Goal: Use online tool/utility: Utilize a website feature to perform a specific function

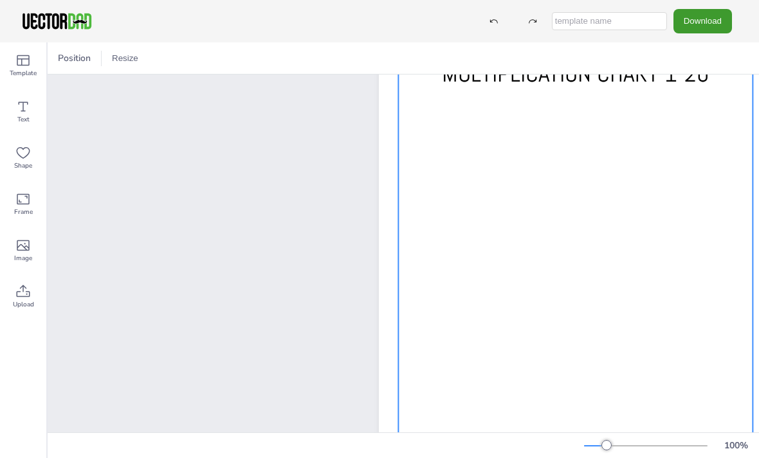
click at [594, 306] on div at bounding box center [575, 264] width 354 height 415
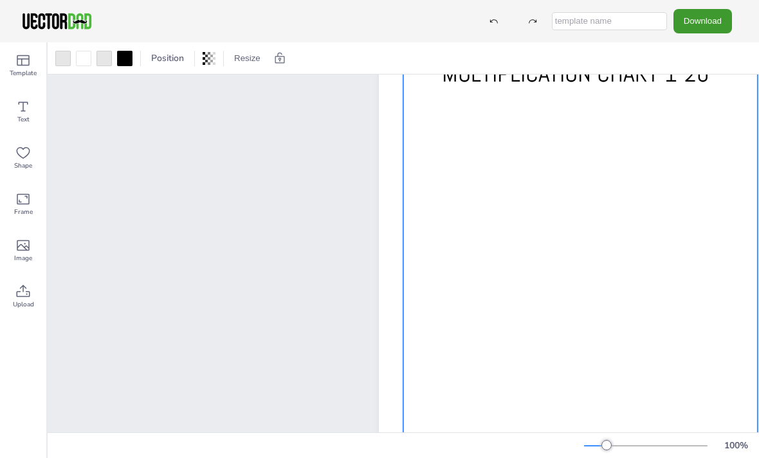
click at [613, 265] on div at bounding box center [580, 249] width 354 height 415
click at [666, 277] on div at bounding box center [580, 244] width 354 height 415
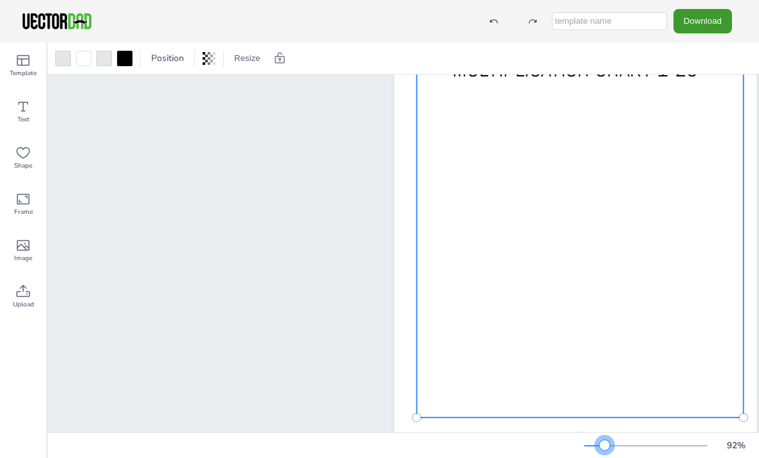
click at [604, 444] on div at bounding box center [604, 445] width 10 height 10
click at [583, 431] on div at bounding box center [575, 252] width 362 height 468
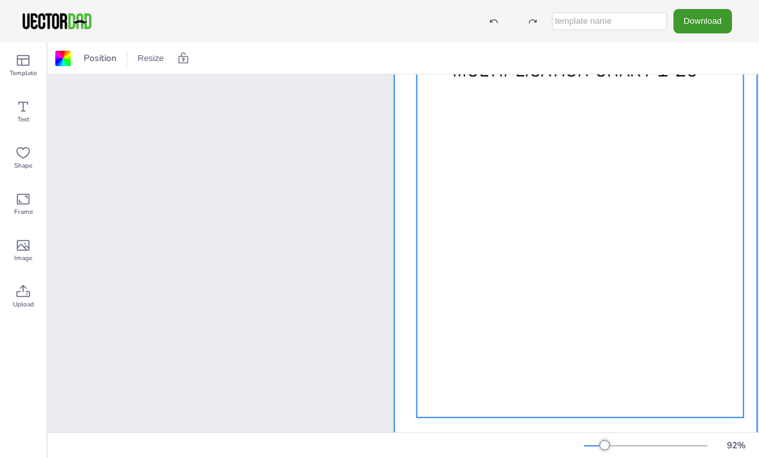
click at [649, 345] on div at bounding box center [580, 227] width 326 height 382
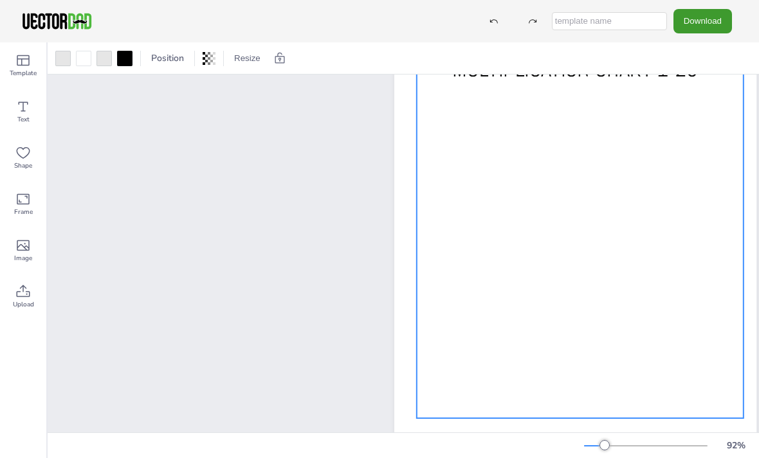
click at [588, 259] on div at bounding box center [580, 228] width 326 height 382
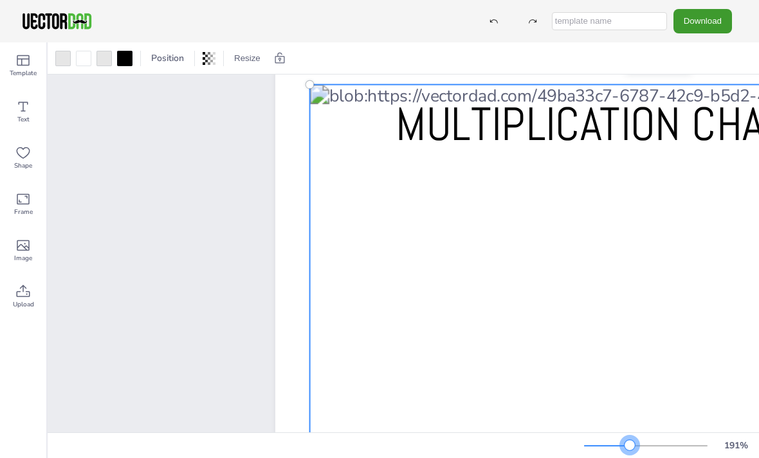
click at [630, 448] on div at bounding box center [629, 445] width 10 height 10
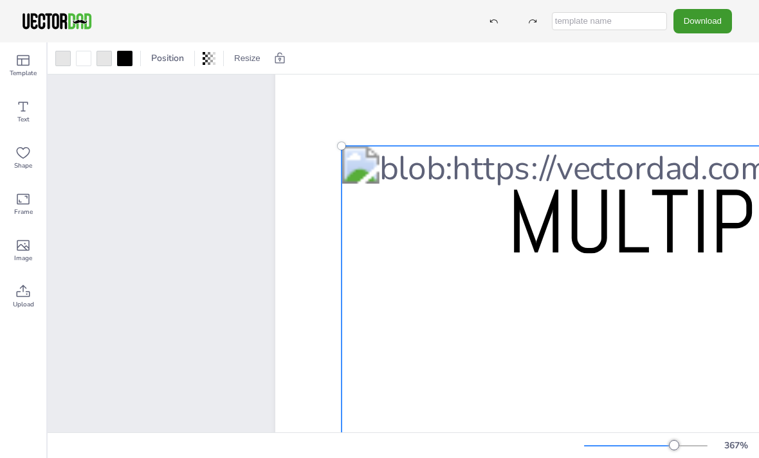
click at [675, 442] on div at bounding box center [674, 445] width 10 height 10
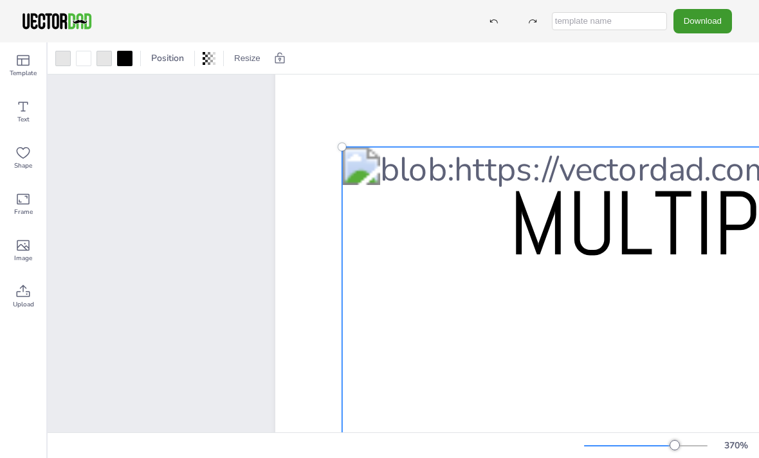
click at [628, 453] on div "370 %" at bounding box center [669, 446] width 170 height 21
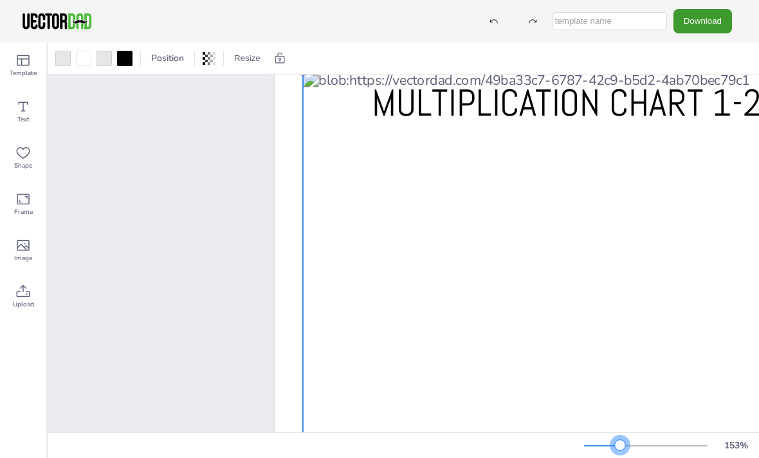
click at [624, 436] on div "153 %" at bounding box center [669, 446] width 170 height 21
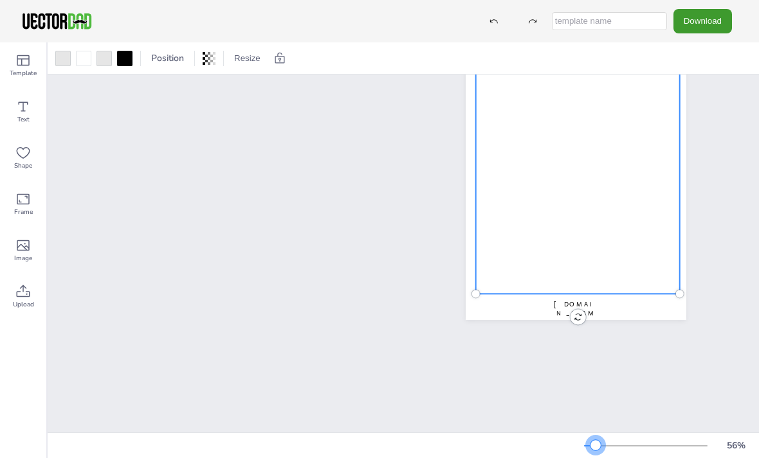
click at [596, 442] on div at bounding box center [595, 445] width 10 height 10
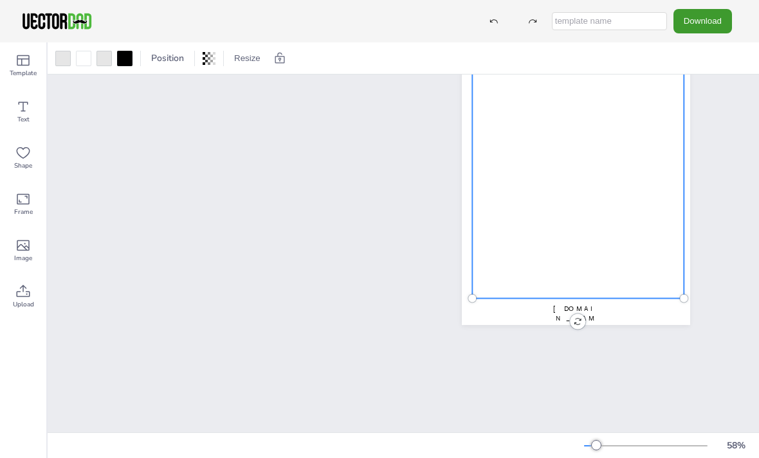
click at [575, 332] on div "[DOMAIN_NAME] MULTIPLICATION CHART 1-20" at bounding box center [403, 254] width 711 height 358
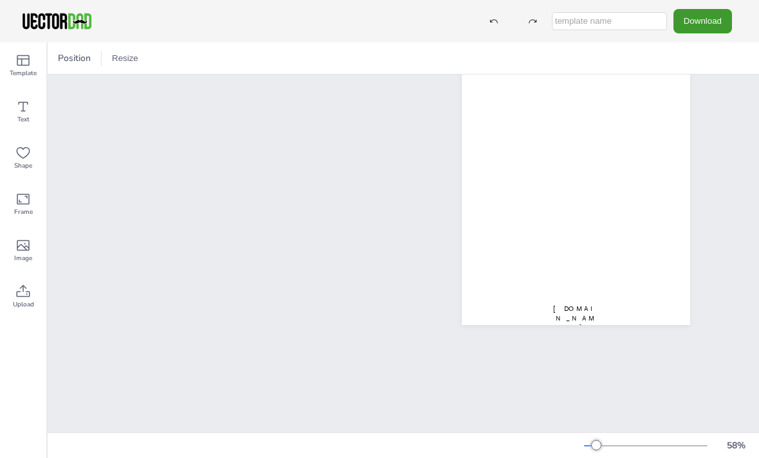
click at [585, 325] on div at bounding box center [576, 177] width 228 height 295
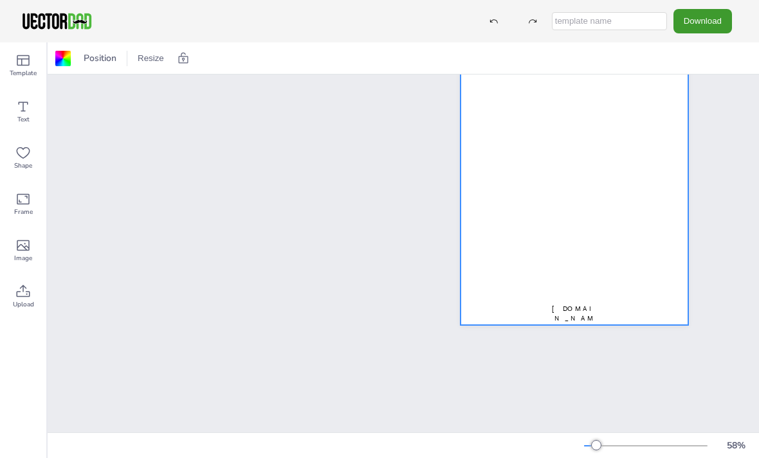
click at [552, 222] on div at bounding box center [577, 175] width 212 height 248
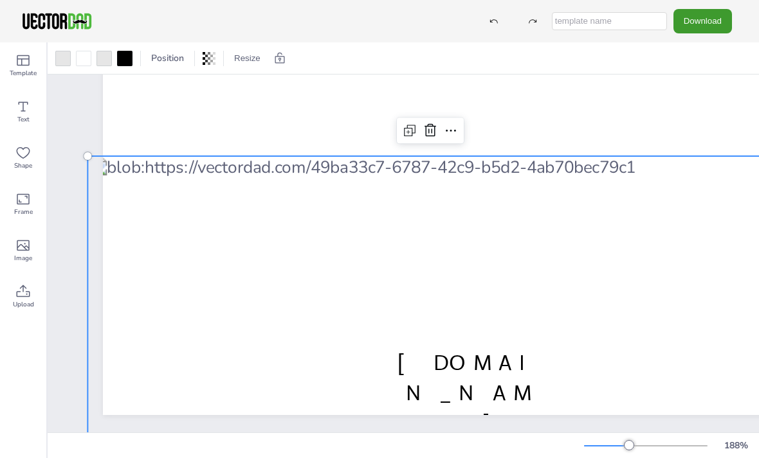
click at [442, 125] on div at bounding box center [450, 130] width 21 height 21
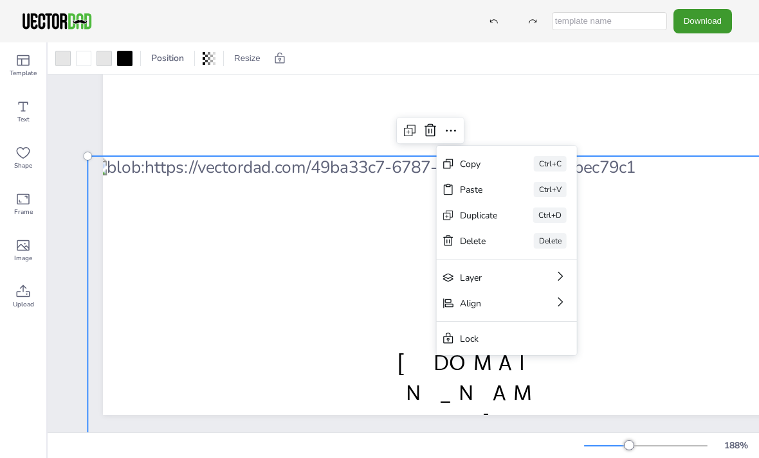
click at [485, 168] on div "Copy" at bounding box center [479, 164] width 38 height 12
